Goal: Task Accomplishment & Management: Manage account settings

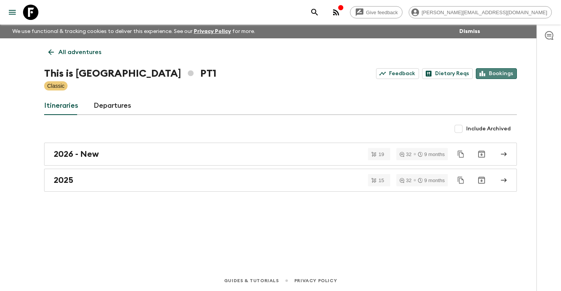
click at [503, 74] on link "Bookings" at bounding box center [496, 73] width 41 height 11
click at [78, 53] on p "All adventures" at bounding box center [79, 52] width 43 height 9
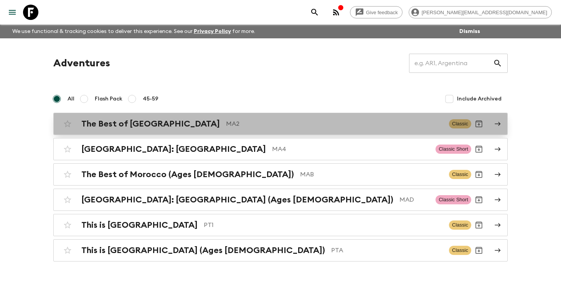
click at [119, 123] on h2 "The Best of Morocco" at bounding box center [150, 124] width 138 height 10
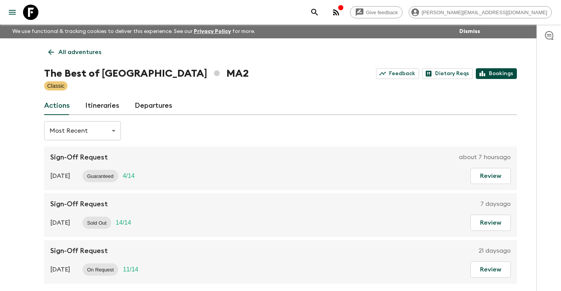
click at [497, 72] on link "Bookings" at bounding box center [496, 73] width 41 height 11
click at [68, 53] on p "All adventures" at bounding box center [79, 52] width 43 height 9
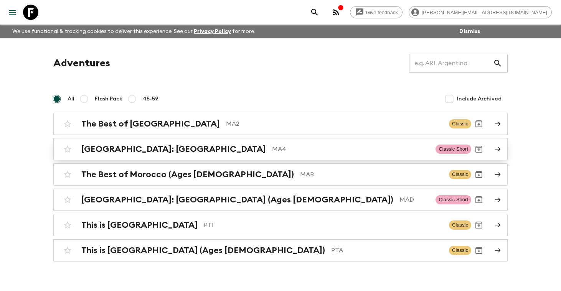
click at [105, 151] on h2 "Morocco: Marrakech" at bounding box center [173, 149] width 184 height 10
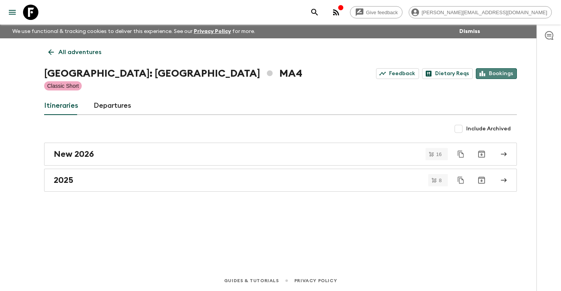
click at [493, 77] on link "Bookings" at bounding box center [496, 73] width 41 height 11
click at [89, 54] on p "All adventures" at bounding box center [79, 52] width 43 height 9
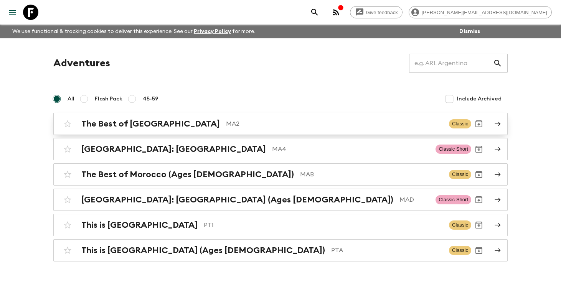
click at [108, 126] on h2 "The Best of Morocco" at bounding box center [150, 124] width 138 height 10
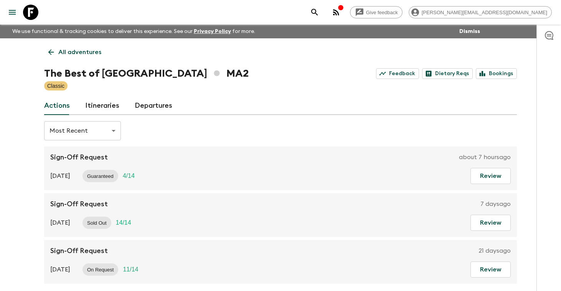
click at [95, 51] on p "All adventures" at bounding box center [79, 52] width 43 height 9
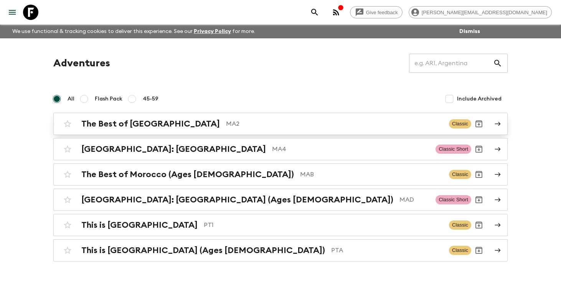
click at [105, 128] on h2 "The Best of Morocco" at bounding box center [150, 124] width 138 height 10
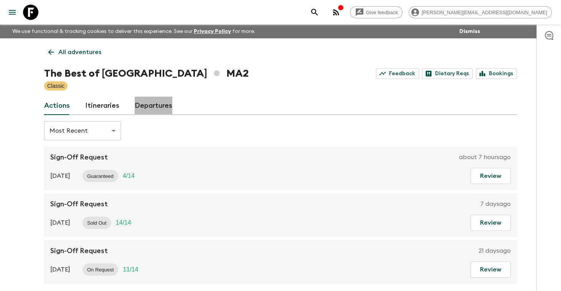
click at [157, 105] on link "Departures" at bounding box center [154, 106] width 38 height 18
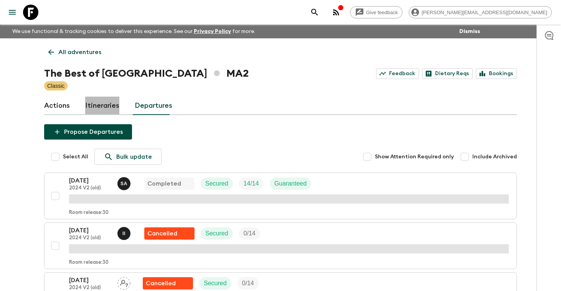
click at [102, 105] on link "Itineraries" at bounding box center [102, 106] width 34 height 18
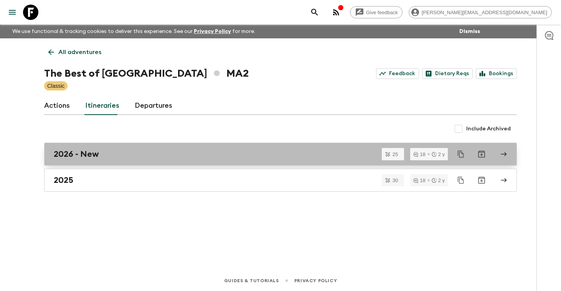
click at [76, 158] on h2 "2026 - New" at bounding box center [76, 154] width 45 height 10
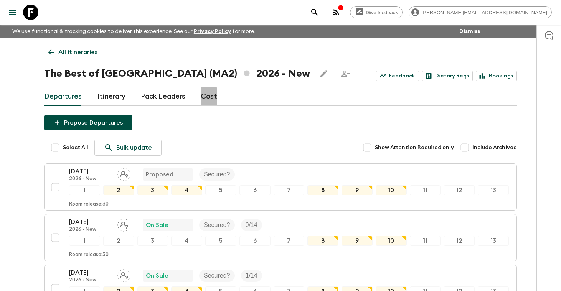
click at [204, 99] on link "Cost" at bounding box center [209, 96] width 16 height 18
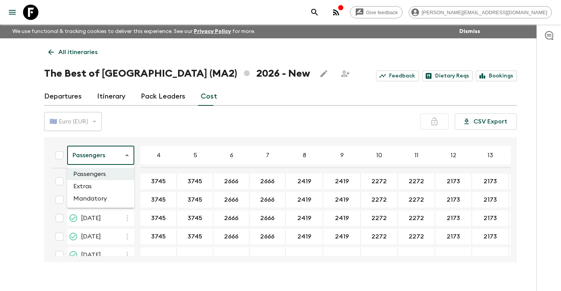
click at [127, 159] on body "Give feedback mel@epic.travel We use functional & tracking cookies to deliver t…" at bounding box center [280, 152] width 561 height 305
click at [111, 186] on li "Extras" at bounding box center [100, 186] width 67 height 12
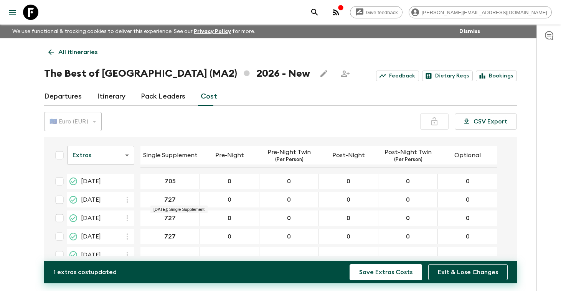
type input "705"
click at [184, 200] on div "727" at bounding box center [169, 199] width 59 height 15
type input "705"
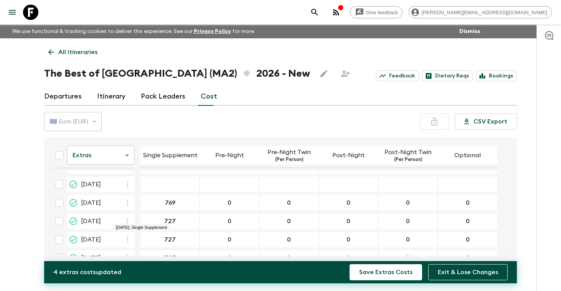
scroll to position [71, 0]
type input "705"
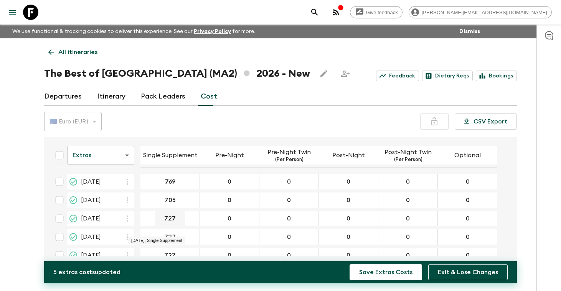
scroll to position [100, 0]
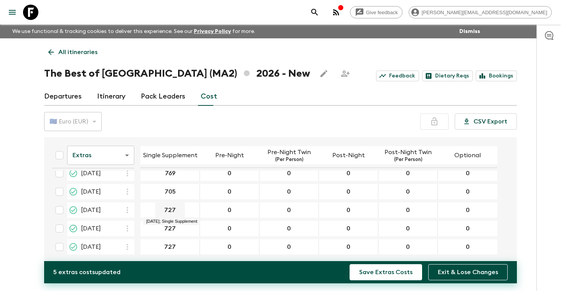
type input "705"
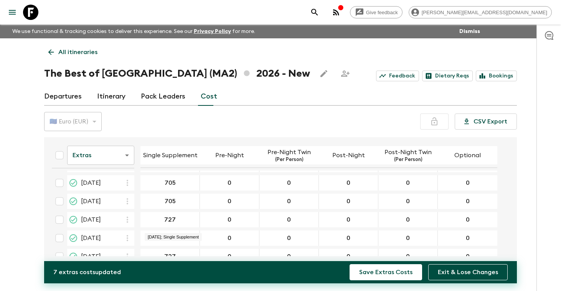
scroll to position [144, 0]
type input "705"
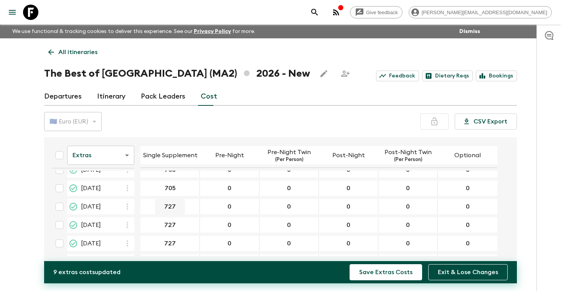
scroll to position [180, 0]
type input "705"
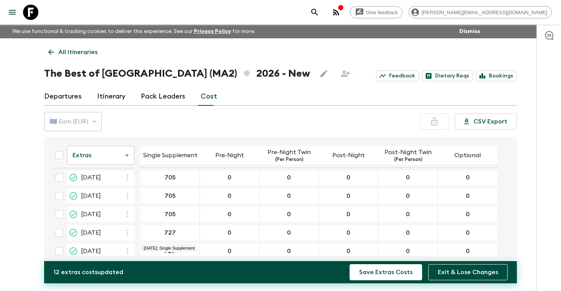
scroll to position [230, 0]
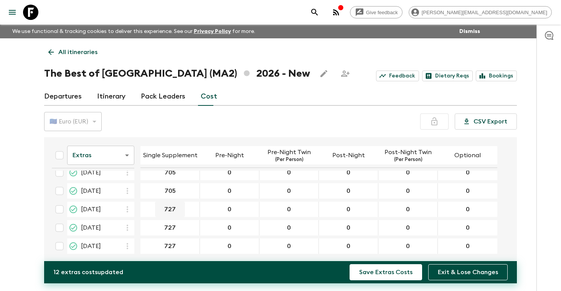
type input "705"
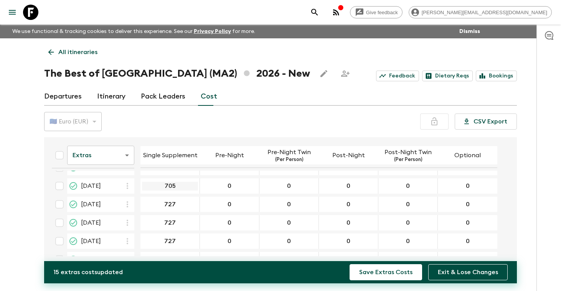
scroll to position [306, 0]
type input "705"
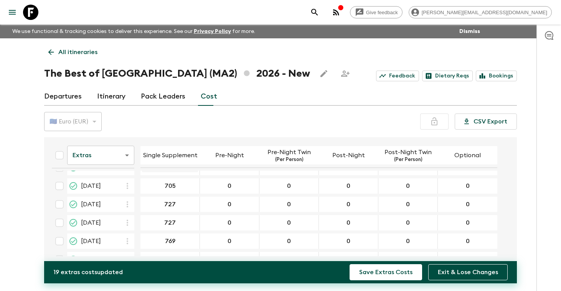
scroll to position [364, 0]
type input "705"
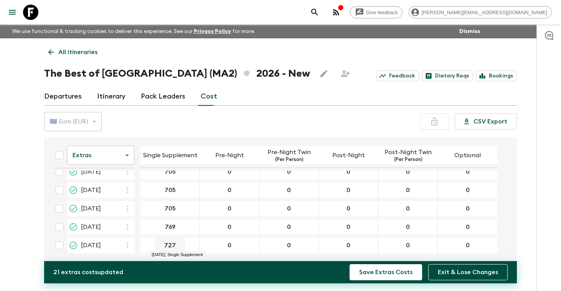
type input "705"
click at [128, 154] on body "Give feedback mel@epic.travel We use functional & tracking cookies to deliver t…" at bounding box center [280, 152] width 561 height 305
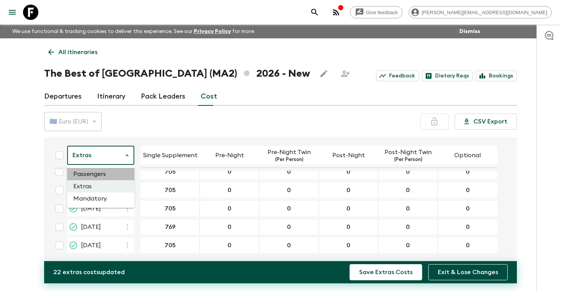
click at [109, 171] on li "Passengers" at bounding box center [100, 174] width 67 height 12
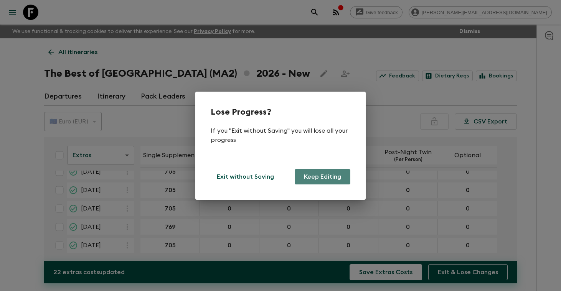
click at [338, 175] on button "Keep Editing" at bounding box center [323, 176] width 56 height 15
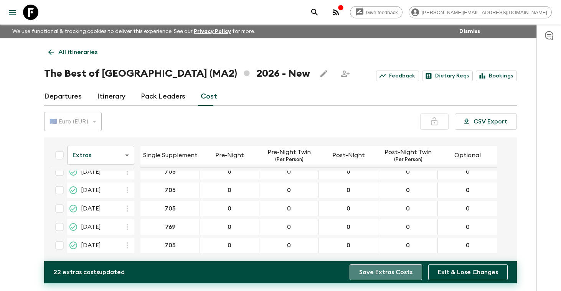
click at [392, 272] on button "Save Extras Costs" at bounding box center [385, 272] width 72 height 16
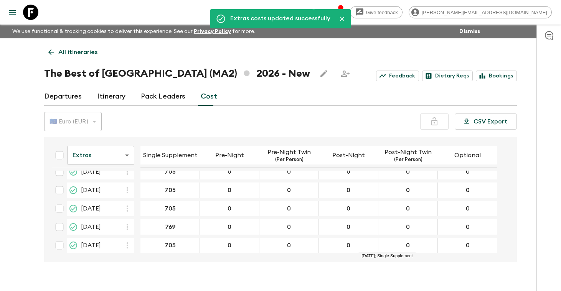
click at [128, 156] on body "Give feedback mel@epic.travel We use functional & tracking cookies to deliver t…" at bounding box center [280, 152] width 561 height 305
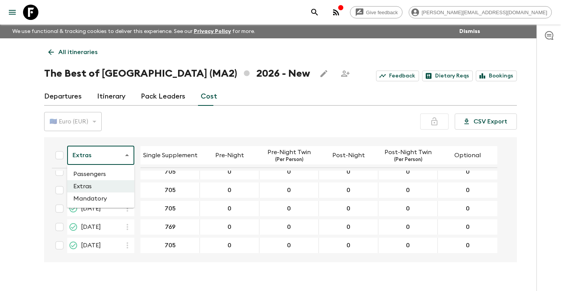
click at [104, 175] on li "Passengers" at bounding box center [100, 174] width 67 height 12
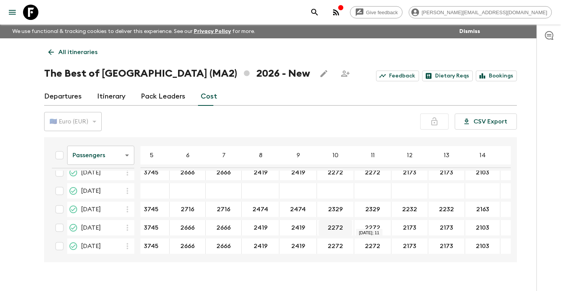
scroll to position [64, 43]
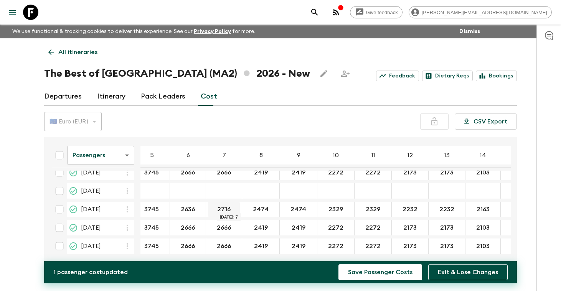
type input "2636"
type input "24"
click at [200, 210] on input "2636" at bounding box center [187, 209] width 33 height 9
type input "2688"
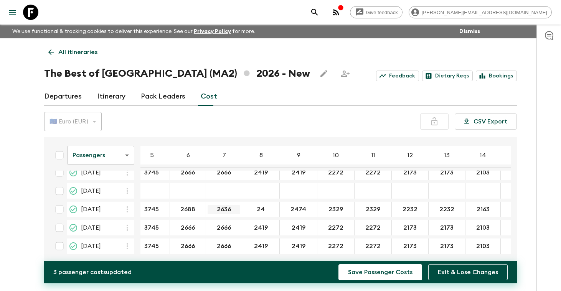
click at [228, 211] on input "2636" at bounding box center [224, 209] width 33 height 9
type input "2688"
click at [268, 209] on input "24" at bounding box center [261, 209] width 34 height 9
type input "2450"
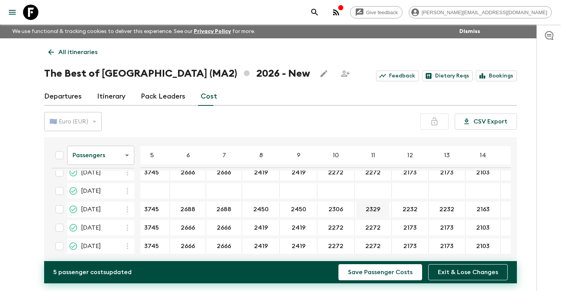
type input "2306"
type input "2210"
type input "2142"
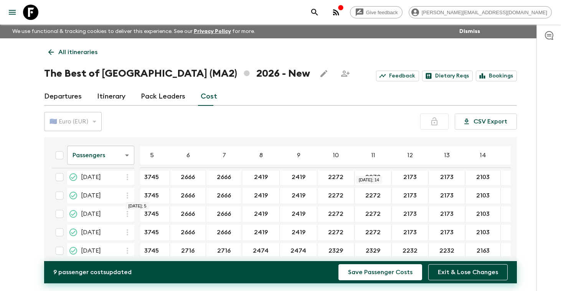
scroll to position [381, 43]
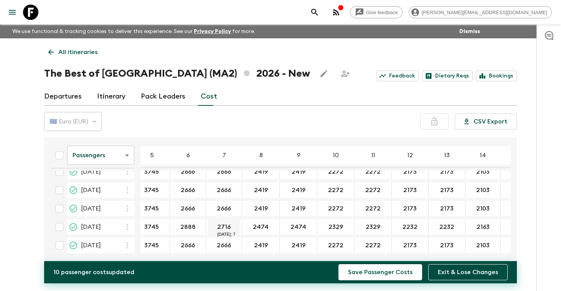
type input "2888"
type input "2650"
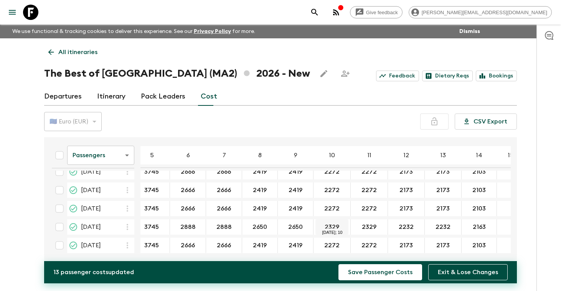
type input "2650"
type input "2506"
type input "2410"
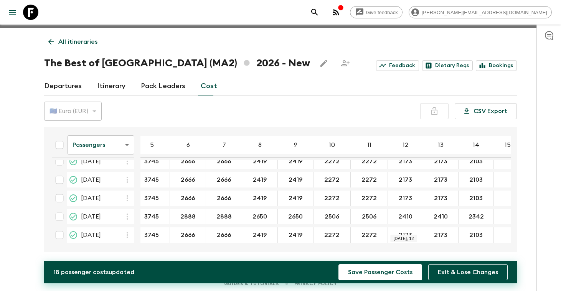
scroll to position [13, 0]
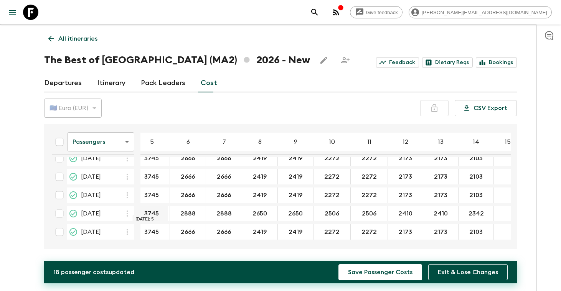
type input "2342"
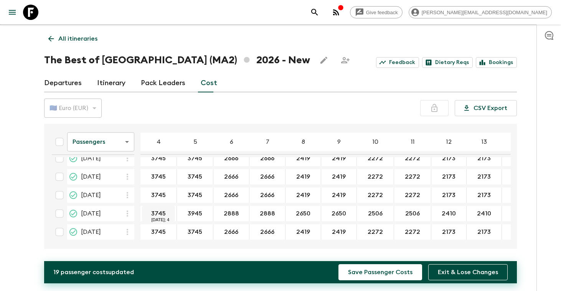
type input "3945"
type input "2866"
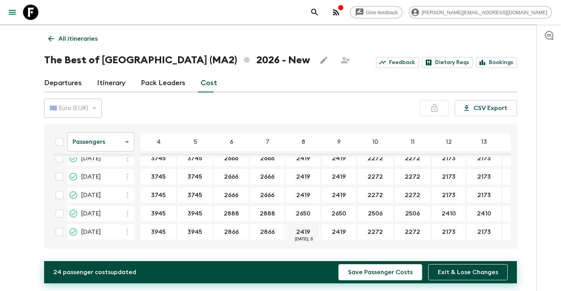
type input "2866"
type input "2619"
type input "2472"
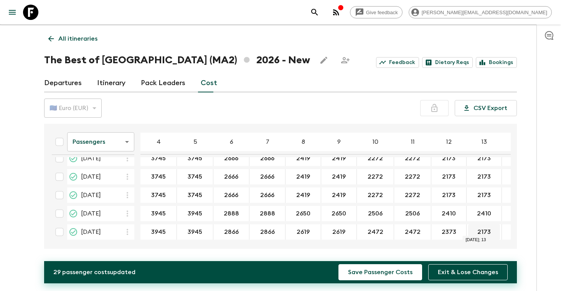
type input "2373"
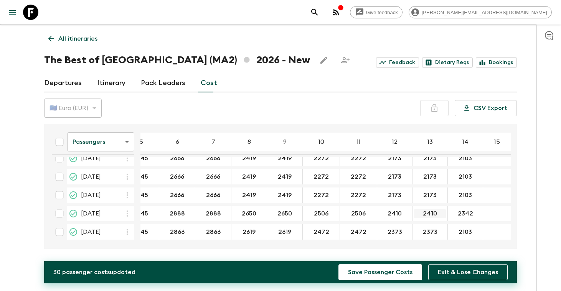
scroll to position [381, 58]
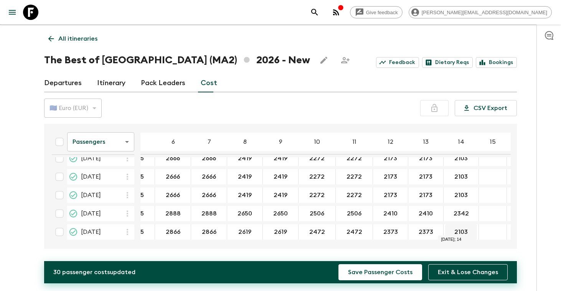
type input "2373"
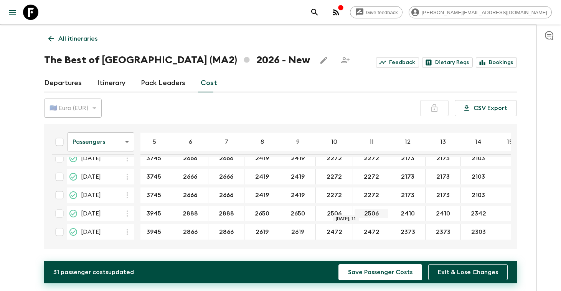
scroll to position [381, 0]
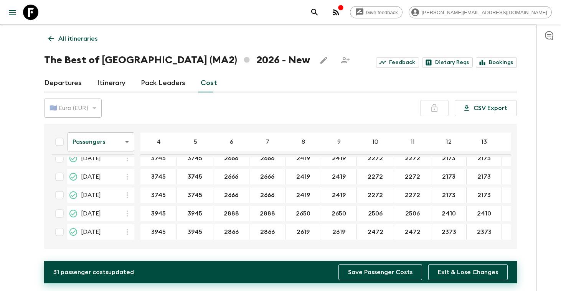
type input "2303"
click at [385, 275] on button "Save Passenger Costs" at bounding box center [380, 272] width 84 height 16
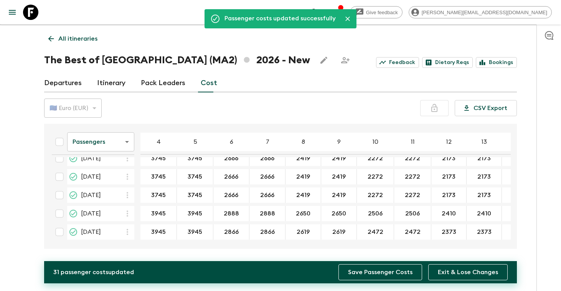
scroll to position [381, 16]
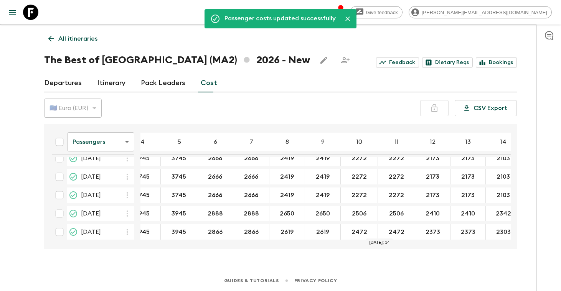
click at [127, 142] on body "Give feedback mel@epic.travel We use functional & tracking cookies to deliver t…" at bounding box center [280, 139] width 561 height 305
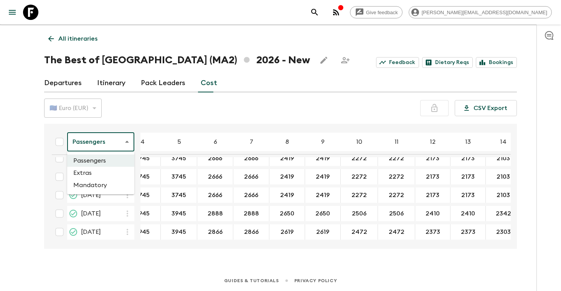
click at [99, 175] on li "Extras" at bounding box center [100, 173] width 67 height 12
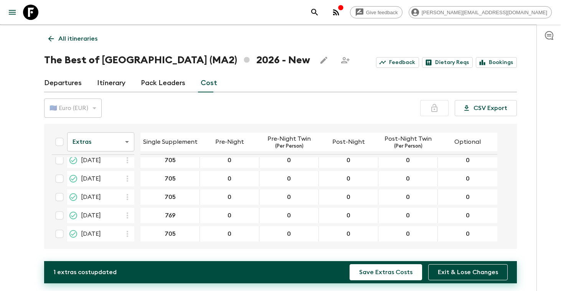
scroll to position [378, 0]
type input "715"
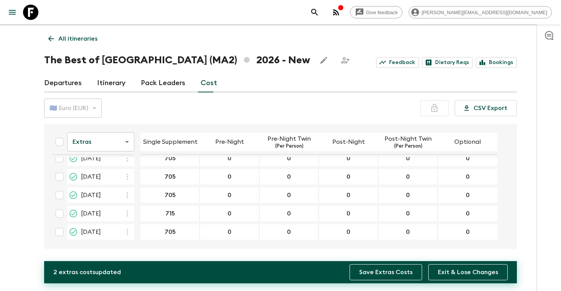
type input "715"
click at [365, 272] on button "Save Extras Costs" at bounding box center [385, 272] width 72 height 16
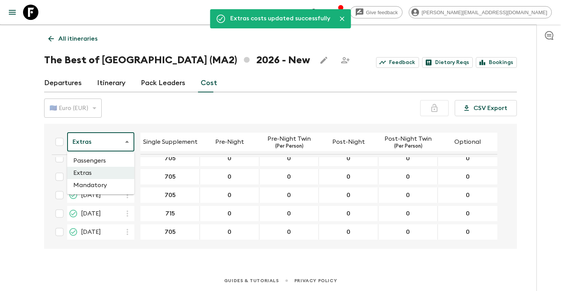
click at [128, 141] on body "Give feedback mel@epic.travel We use functional & tracking cookies to deliver t…" at bounding box center [280, 139] width 561 height 305
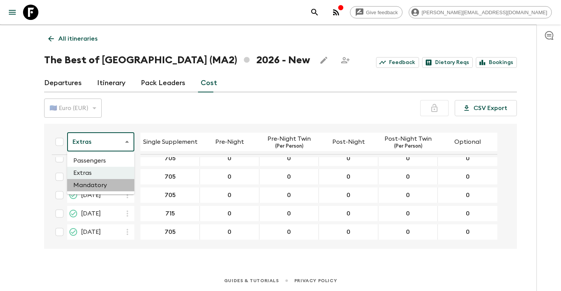
click at [101, 187] on li "Mandatory" at bounding box center [100, 185] width 67 height 12
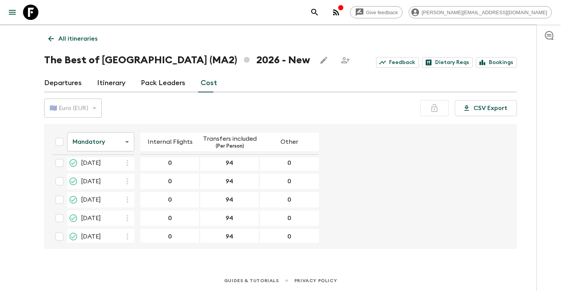
scroll to position [378, 0]
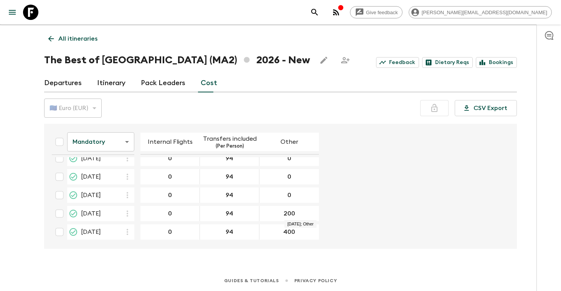
click at [305, 214] on div "200" at bounding box center [288, 213] width 59 height 15
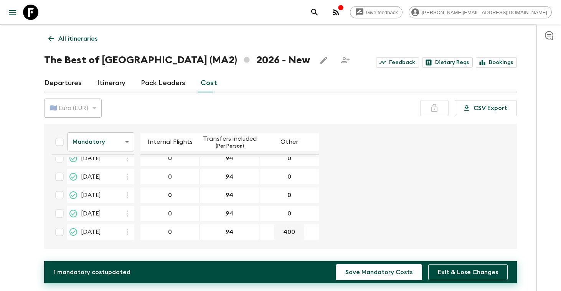
type input "0"
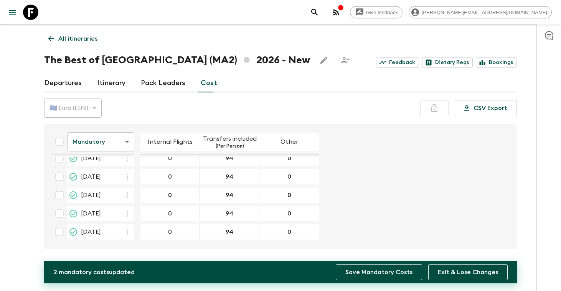
type input "0"
click at [359, 278] on button "Save Mandatory Costs" at bounding box center [379, 272] width 86 height 16
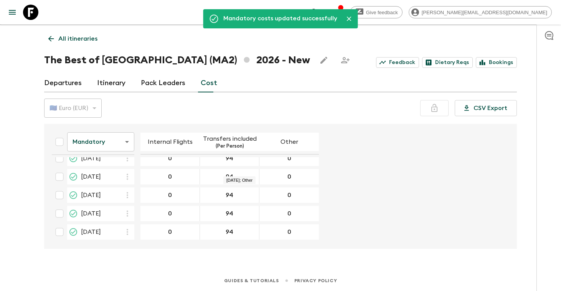
click at [63, 39] on p "All itineraries" at bounding box center [77, 38] width 39 height 9
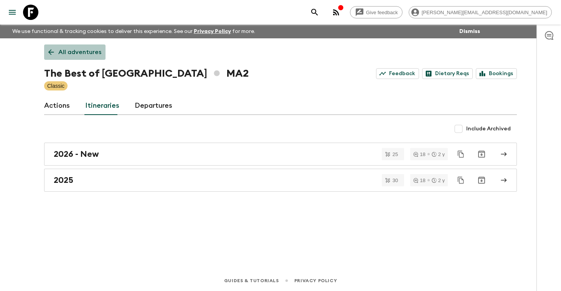
click at [87, 53] on p "All adventures" at bounding box center [79, 52] width 43 height 9
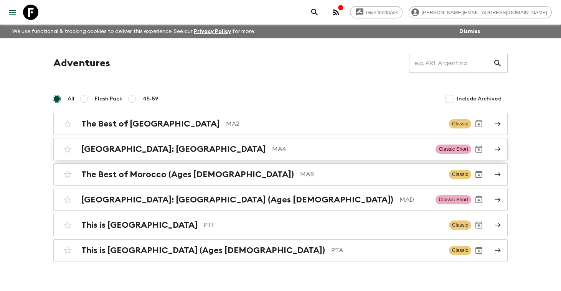
click at [138, 152] on h2 "Morocco: Marrakech" at bounding box center [173, 149] width 184 height 10
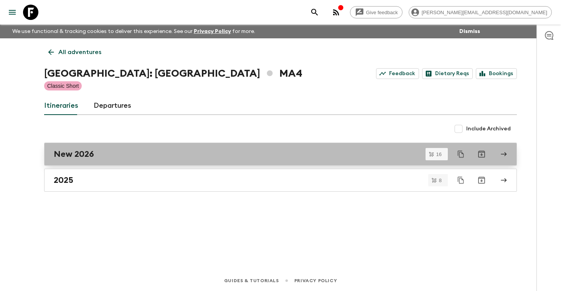
click at [114, 155] on div "New 2026" at bounding box center [273, 154] width 439 height 10
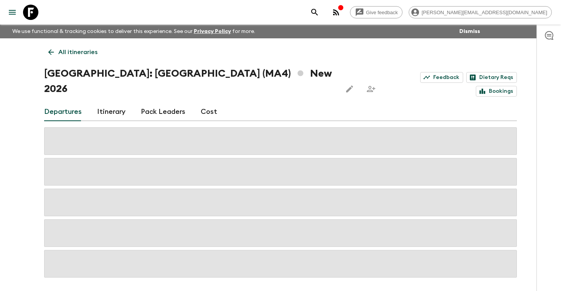
click at [209, 103] on link "Cost" at bounding box center [209, 112] width 16 height 18
click at [207, 103] on link "Cost" at bounding box center [209, 112] width 16 height 18
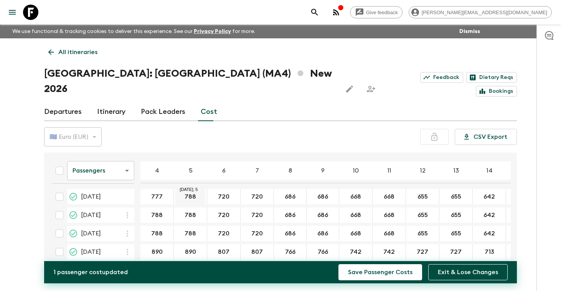
type input "777"
type input "710"
type input "677"
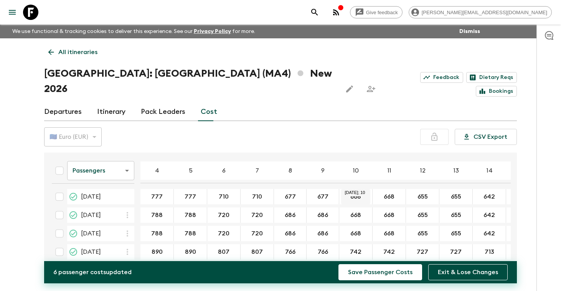
type input "677"
type input "660"
type input "647"
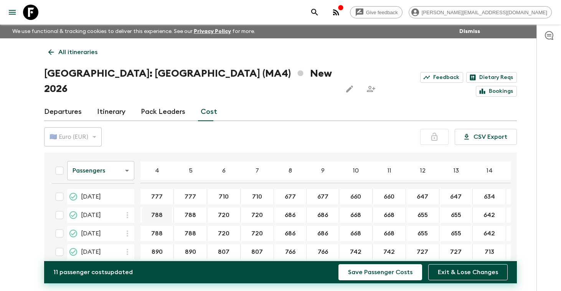
type input "634"
type input "777"
type input "710"
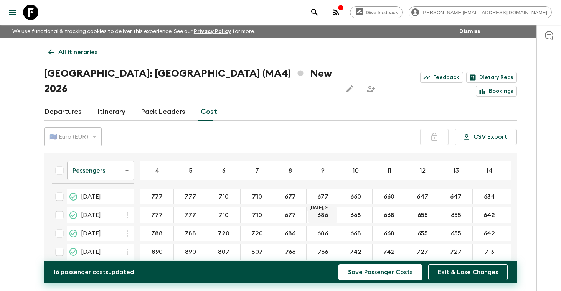
type input "677"
type input "660"
type input "647"
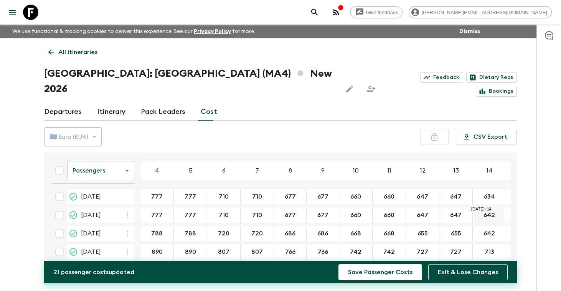
type input "647"
type input "634"
type input "777"
type input "710"
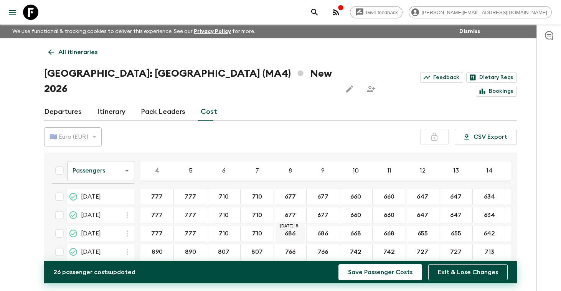
type input "710"
type input "677"
type input "660"
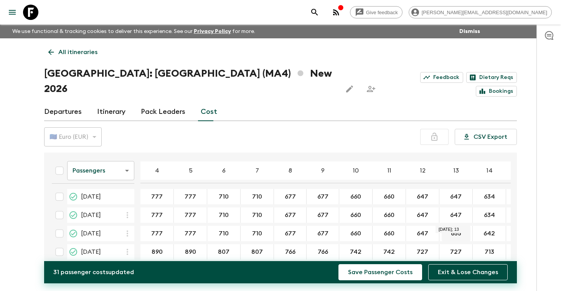
type input "647"
type input "634"
type input "879"
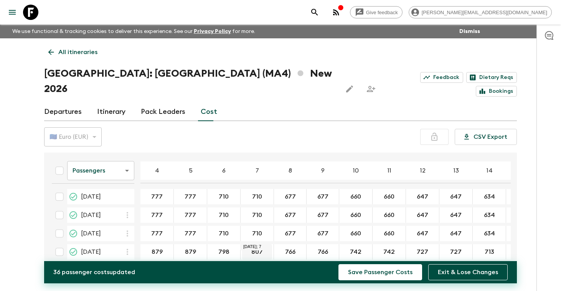
type input "798"
type input "757"
type input "734"
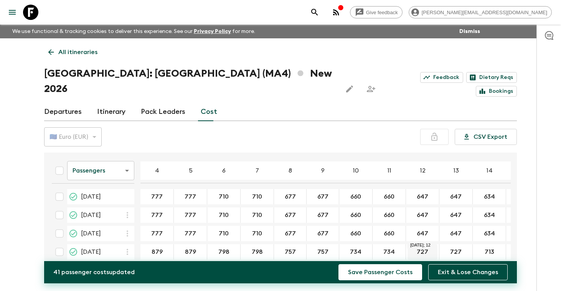
type input "734"
type input "719"
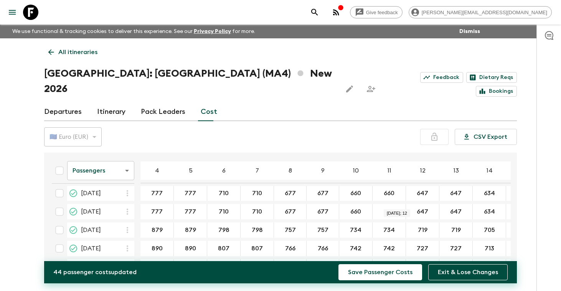
scroll to position [24, 0]
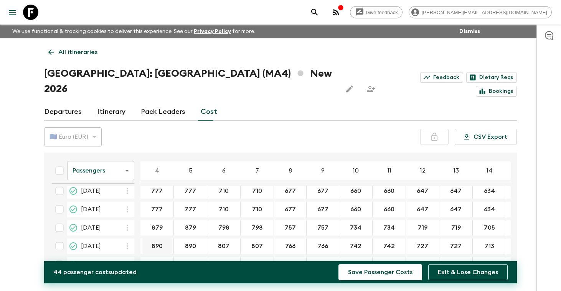
type input "705"
type input "879"
type input "798"
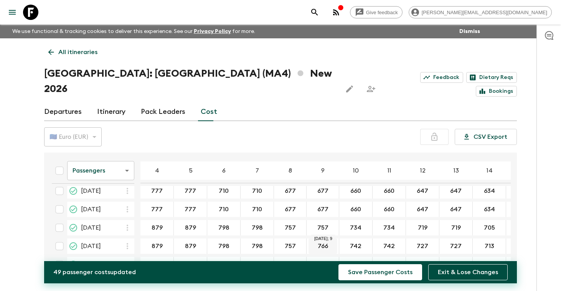
type input "757"
type input "734"
type input "719"
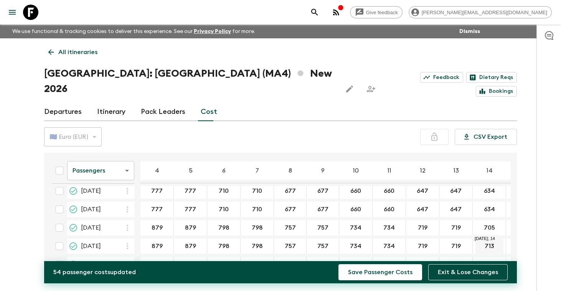
type input "719"
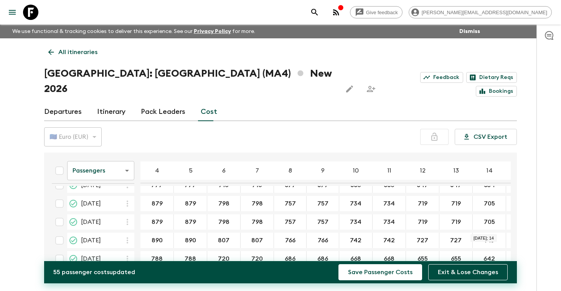
scroll to position [49, 0]
type input "705"
type input "879"
type input "798"
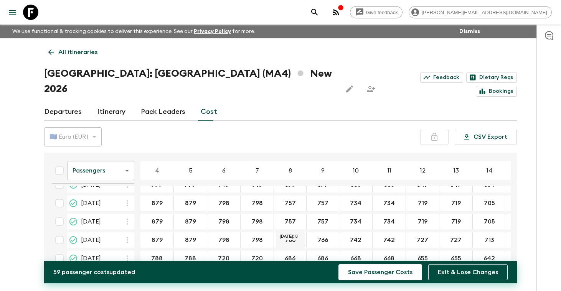
type input "798"
type input "757"
type input "734"
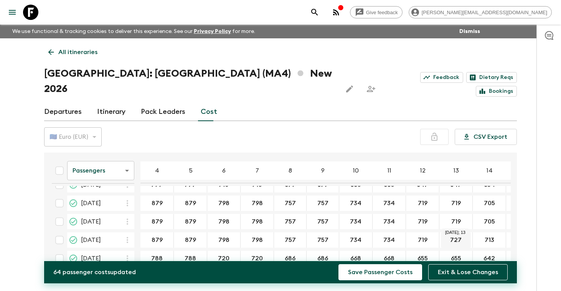
type input "719"
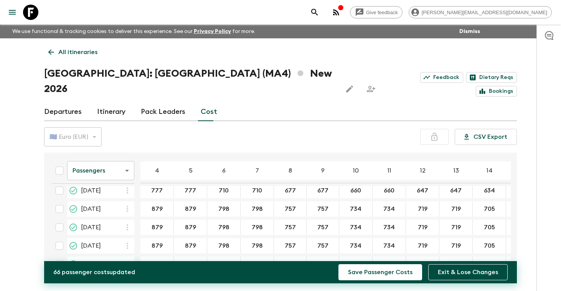
scroll to position [42, 0]
type input "705"
type input "777"
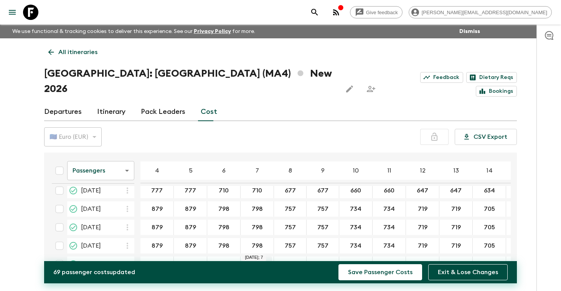
type input "710"
type input "677"
type input "660"
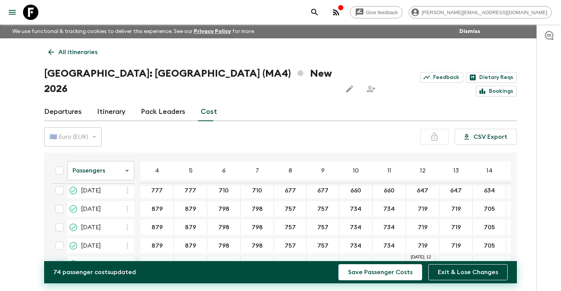
type input "660"
type input "647"
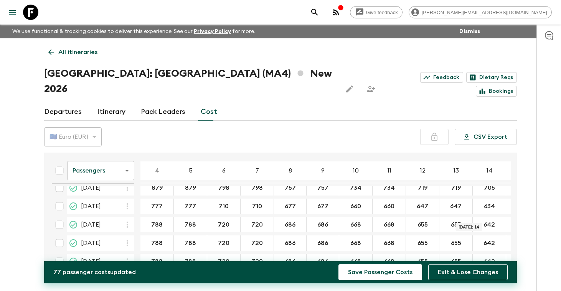
scroll to position [100, 0]
type input "634"
type input "777"
type input "710"
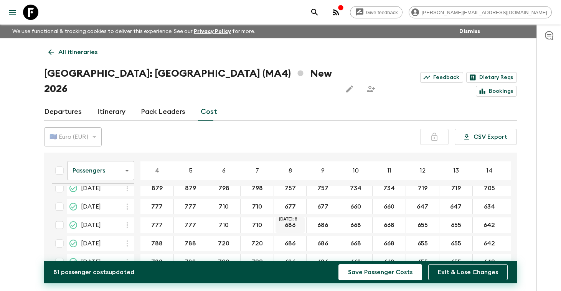
type input "710"
type input "677"
type input "660"
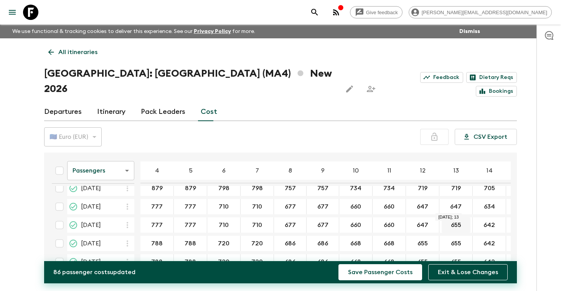
type input "647"
type input "634"
type input "777"
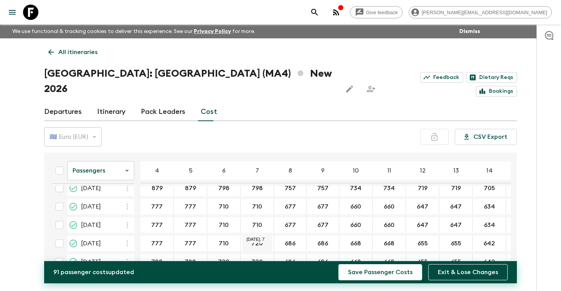
type input "710"
type input "677"
type input "660"
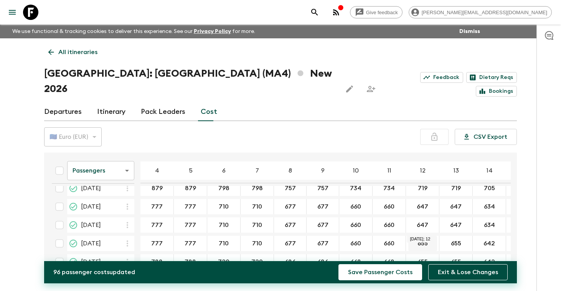
type input "660"
type input "647"
type input "634"
type input "777"
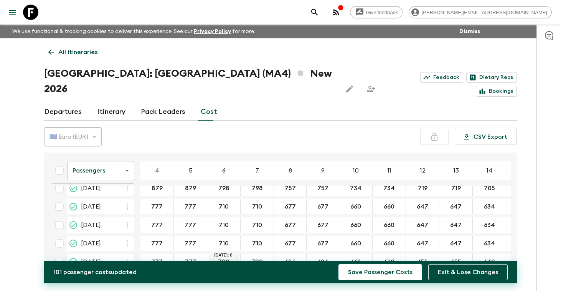
type input "777"
type input "710"
type input "677"
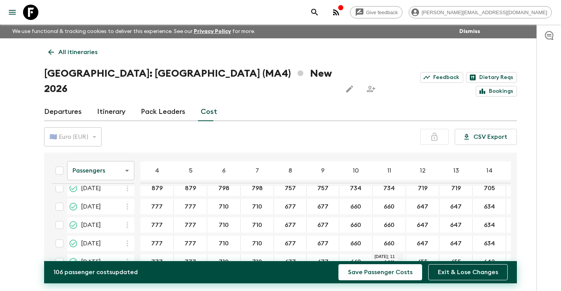
type input "660"
type input "647"
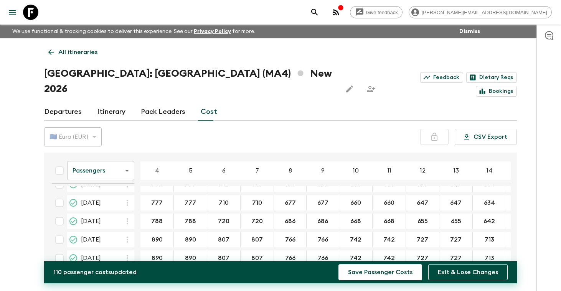
scroll to position [161, 0]
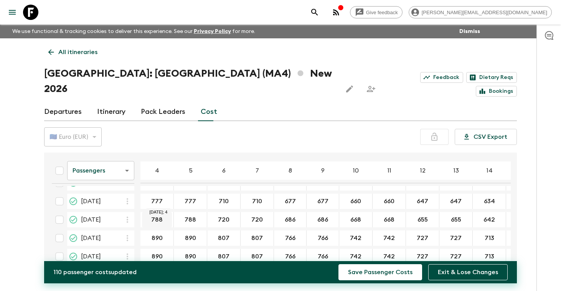
type input "634"
type input "777"
type input "710"
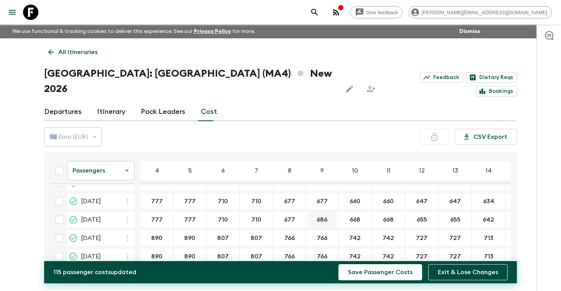
type input "677"
type input "660"
type input "647"
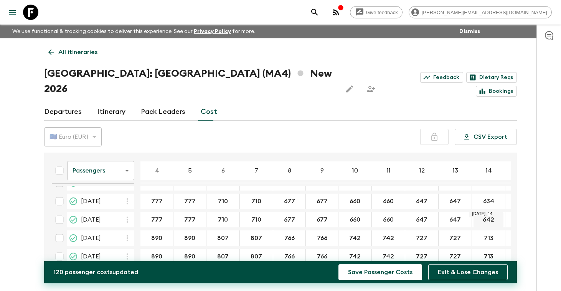
type input "647"
type input "634"
type input "879"
type input "9"
type input "879"
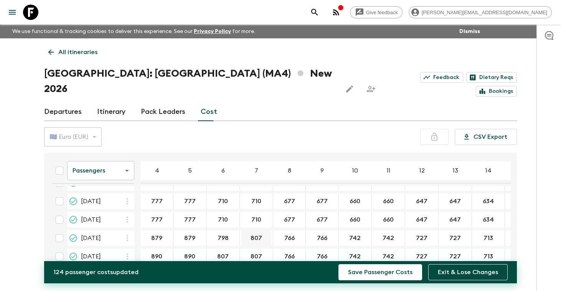
type input "798"
type input "757"
type input "734"
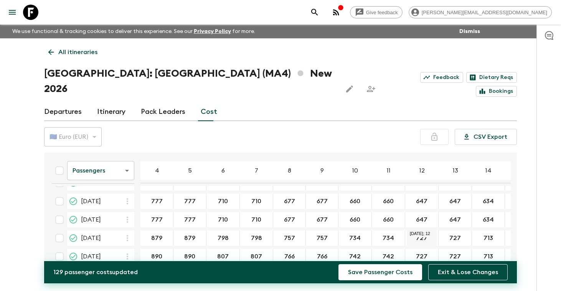
type input "734"
type input "719"
type input "705"
type input "879"
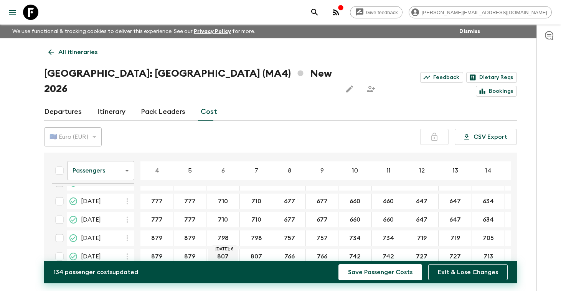
type input "879"
type input "798"
type input "757"
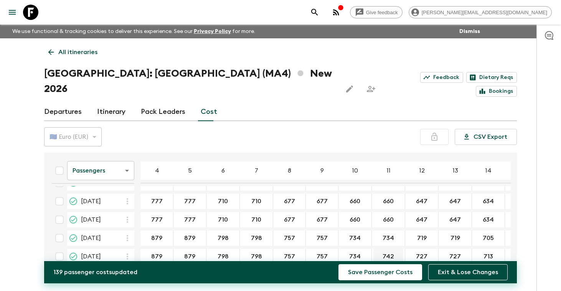
type input "734"
type input "719"
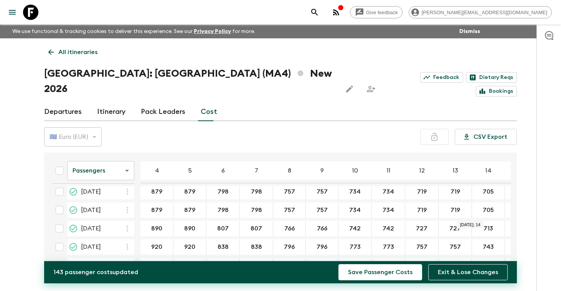
scroll to position [209, 0]
type input "705"
type input "879"
type input "798"
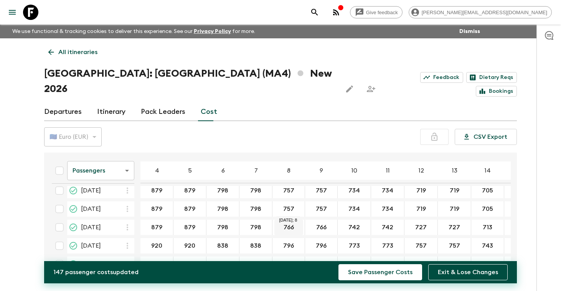
type input "798"
type input "757"
type input "734"
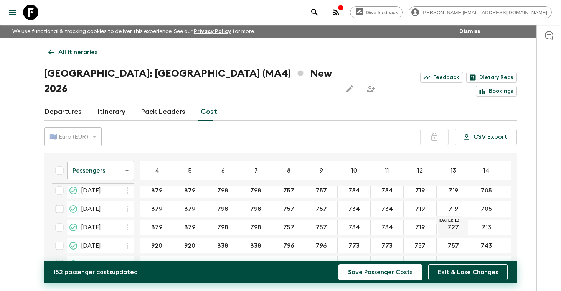
type input "719"
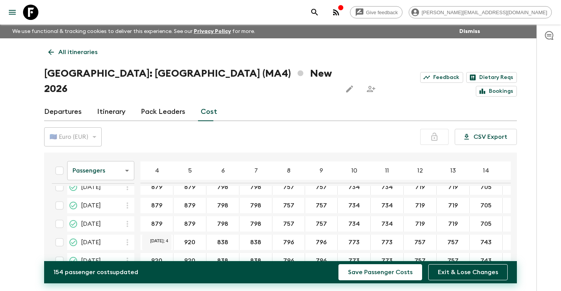
scroll to position [214, 0]
type input "705"
type input "1109"
type input "1028"
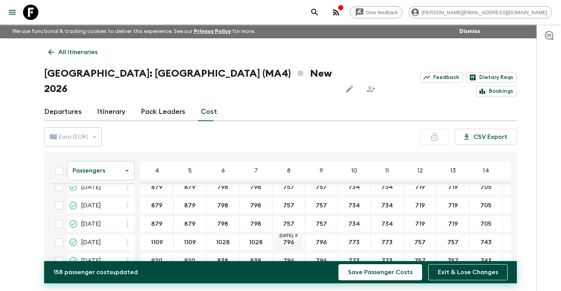
type input "1028"
type input "996"
type input "973"
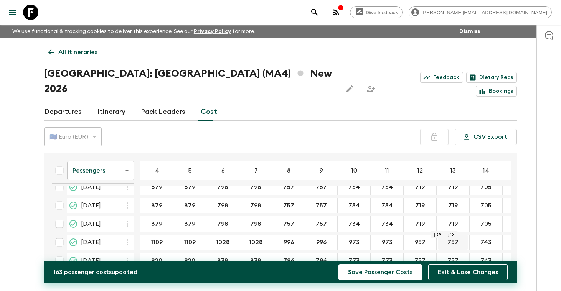
type input "957"
type input "943"
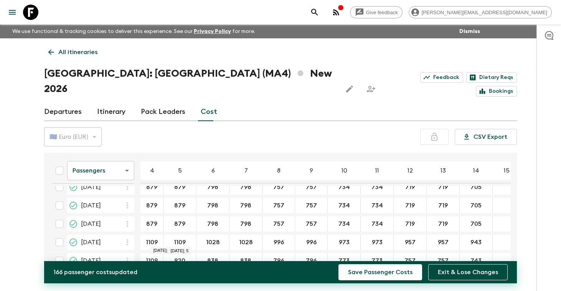
type input "1109"
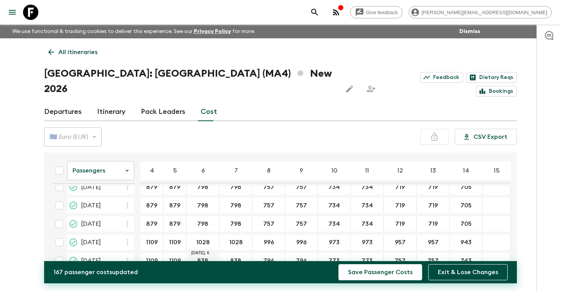
type input "1109"
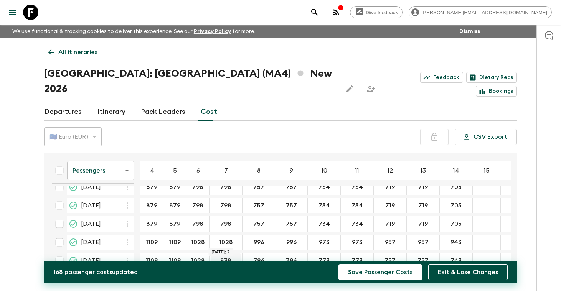
type input "1028"
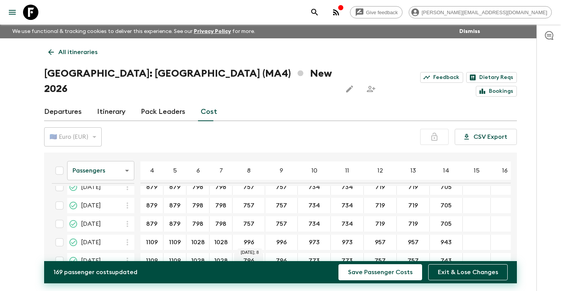
type input "1028"
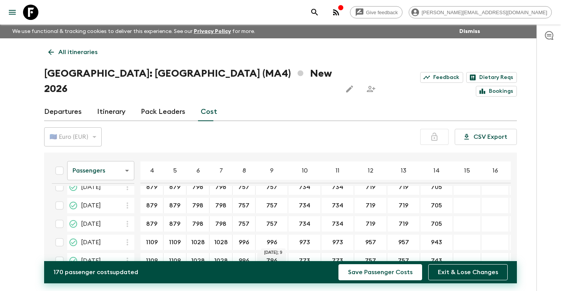
type input "996"
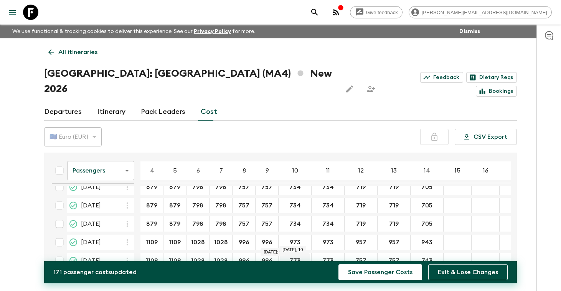
type input "996"
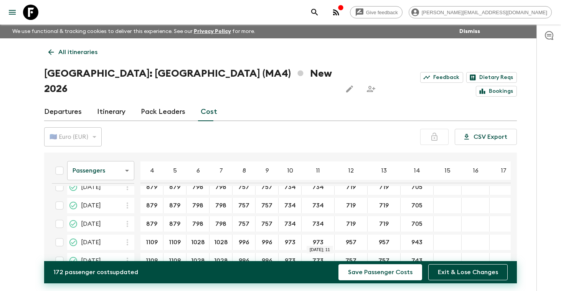
type input "973"
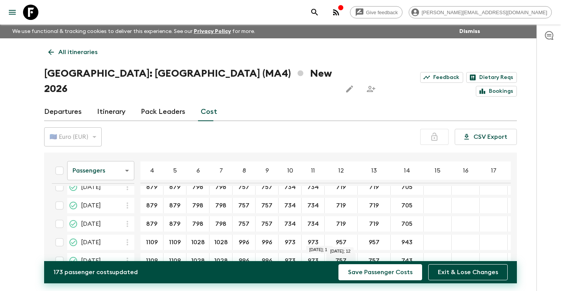
type input "973"
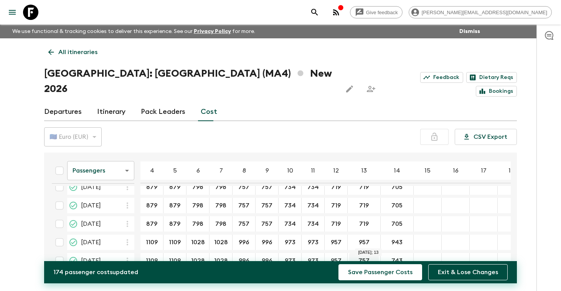
type input "957"
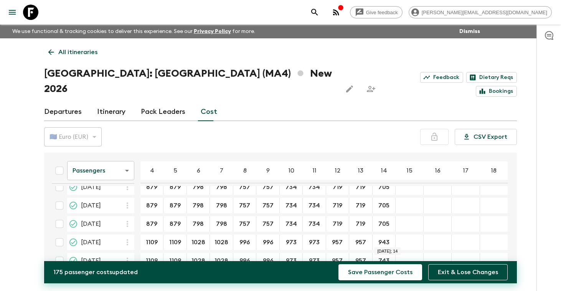
scroll to position [212, 0]
type input "943"
click at [385, 271] on button "Save Passenger Costs" at bounding box center [380, 272] width 84 height 16
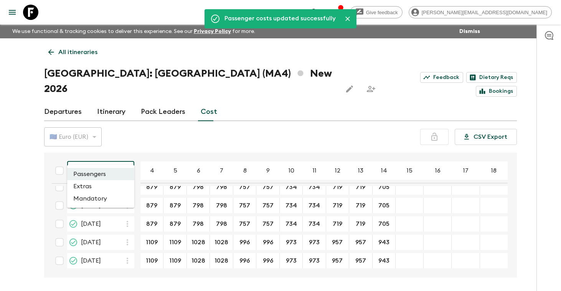
click at [126, 159] on body "Give feedback [PERSON_NAME][EMAIL_ADDRESS][DOMAIN_NAME] We use functional & tra…" at bounding box center [280, 160] width 561 height 320
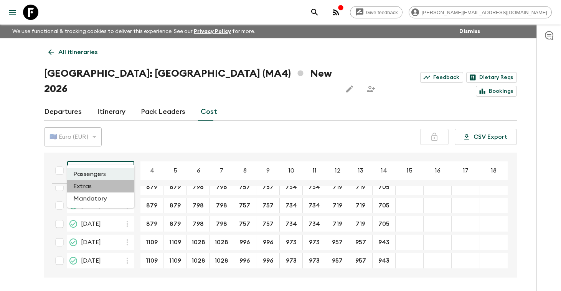
click at [98, 187] on li "Extras" at bounding box center [100, 186] width 67 height 12
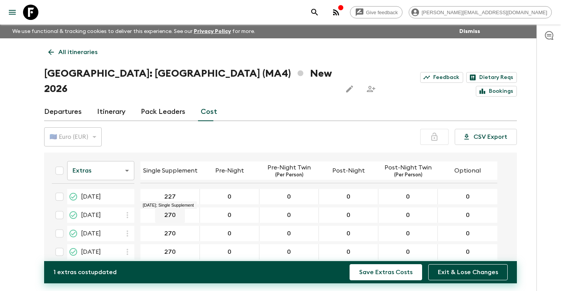
type input "227"
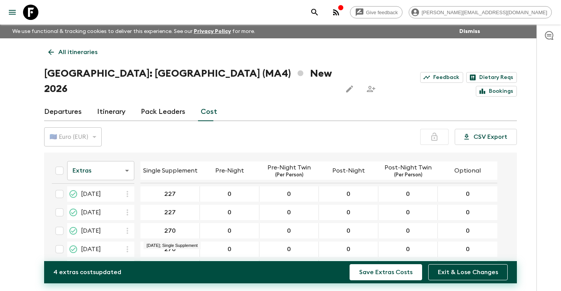
scroll to position [38, 0]
type input "227"
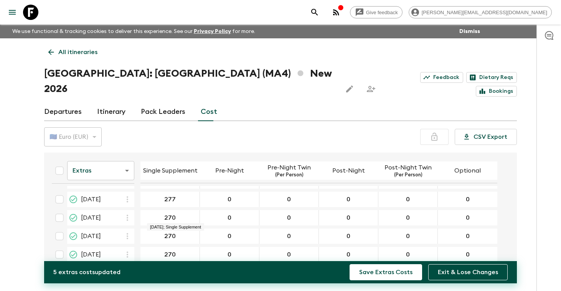
scroll to position [79, 0]
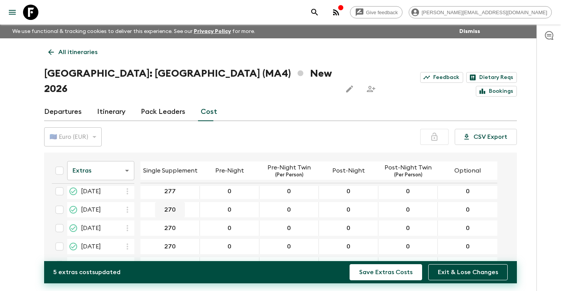
type input "277"
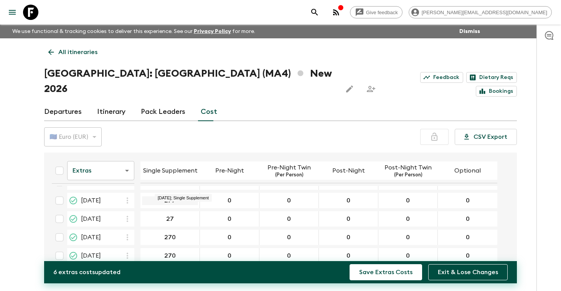
type input "27"
click at [189, 196] on input "277" at bounding box center [170, 200] width 56 height 9
type input "227"
click at [186, 215] on input "27" at bounding box center [170, 219] width 56 height 9
type input "227"
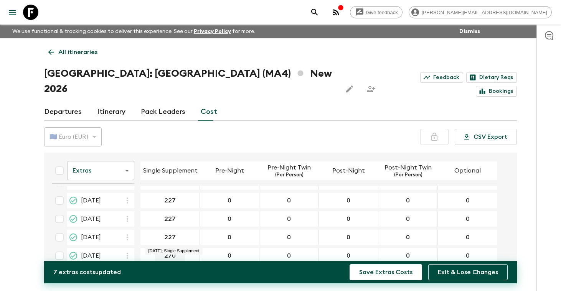
type input "227"
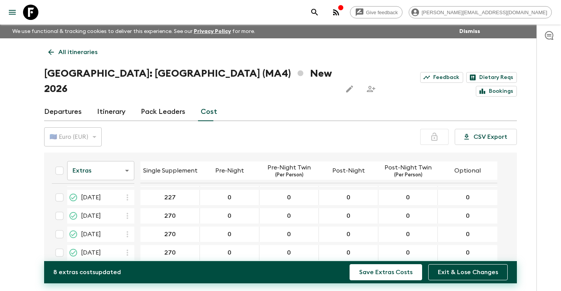
scroll to position [128, 0]
type input "227"
click at [188, 208] on div "270" at bounding box center [169, 215] width 59 height 15
type input "227"
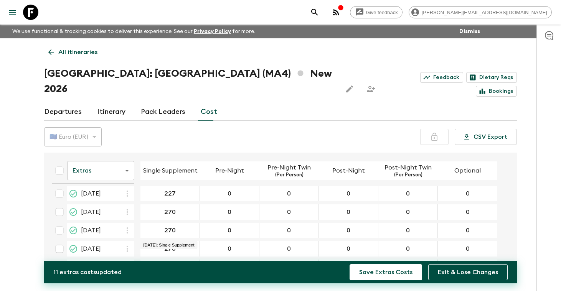
scroll to position [188, 0]
type input "227"
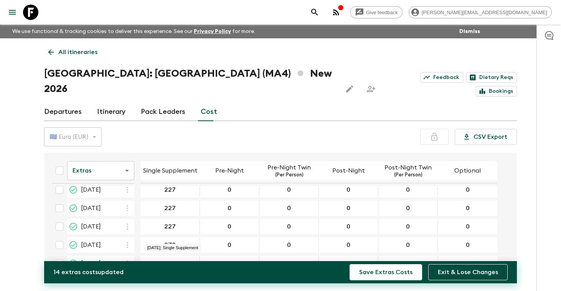
scroll to position [211, 0]
type input "227"
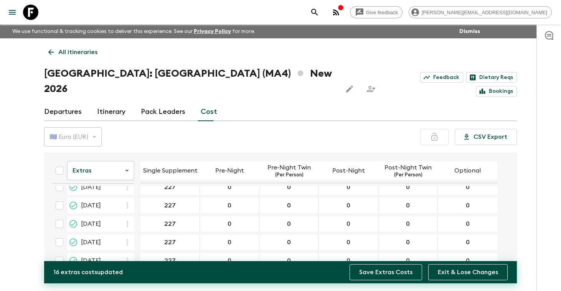
type input "227"
click at [381, 273] on button "Save Extras Costs" at bounding box center [385, 272] width 72 height 16
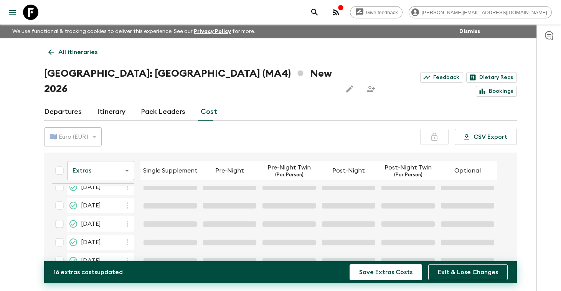
click at [128, 155] on body "Give feedback [PERSON_NAME][EMAIL_ADDRESS][DOMAIN_NAME] We use functional & tra…" at bounding box center [280, 160] width 561 height 320
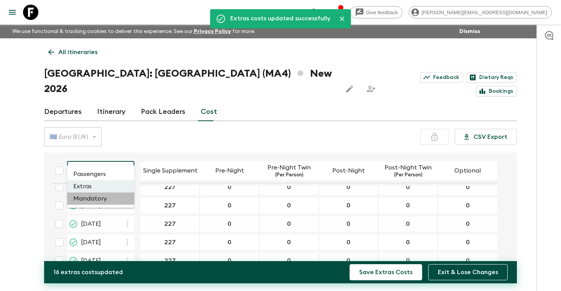
click at [103, 200] on li "Mandatory" at bounding box center [100, 199] width 67 height 12
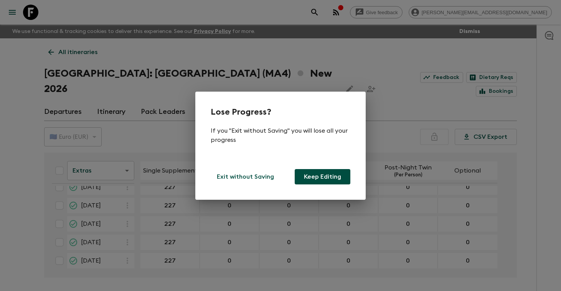
click at [313, 176] on button "Keep Editing" at bounding box center [323, 176] width 56 height 15
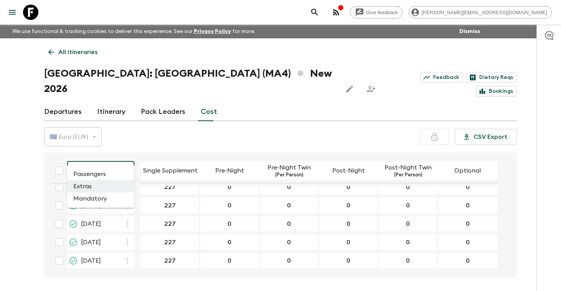
click at [128, 154] on body "Give feedback [PERSON_NAME][EMAIL_ADDRESS][DOMAIN_NAME] We use functional & tra…" at bounding box center [280, 160] width 561 height 320
click at [103, 199] on li "Mandatory" at bounding box center [100, 199] width 67 height 12
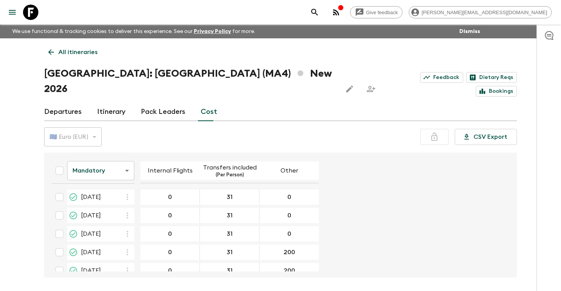
scroll to position [212, 0]
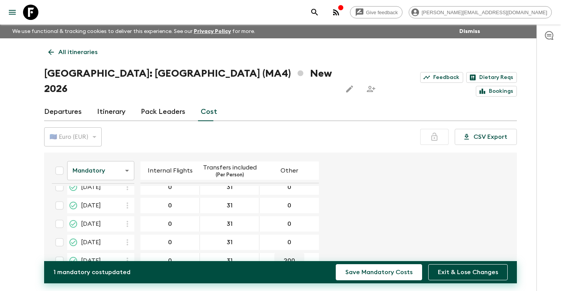
type input "0"
click at [380, 273] on button "Save Mandatory Costs" at bounding box center [379, 272] width 86 height 16
